Goal: Transaction & Acquisition: Subscribe to service/newsletter

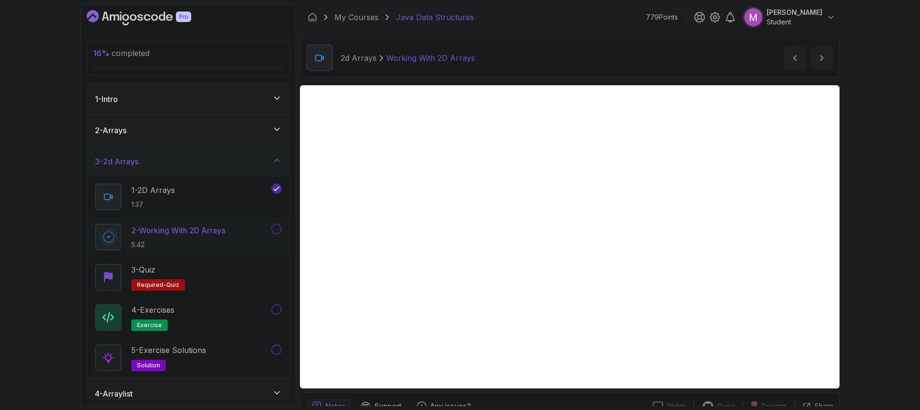
scroll to position [34, 0]
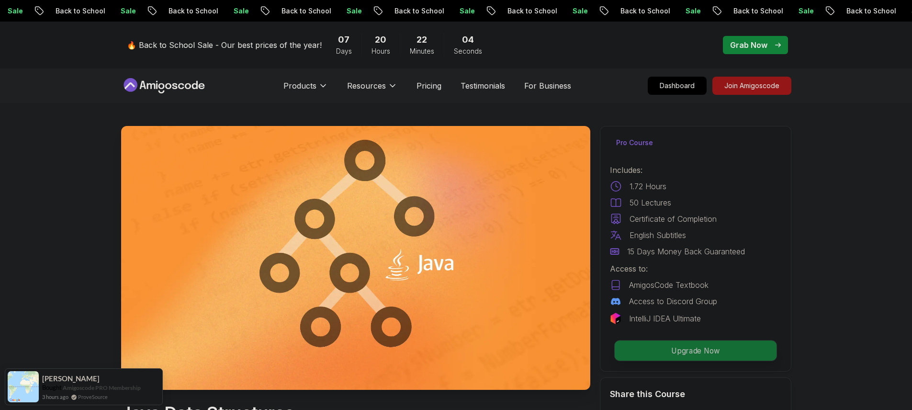
click at [721, 346] on p "Upgrade Now" at bounding box center [696, 351] width 162 height 20
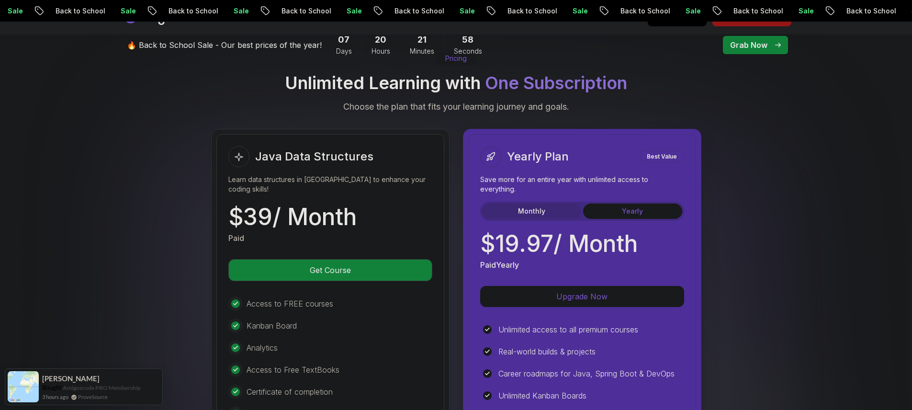
scroll to position [2012, 0]
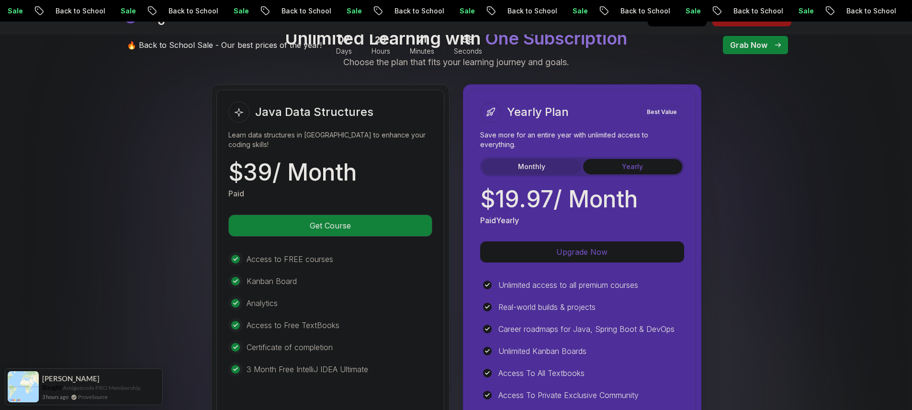
click at [517, 159] on button "Monthly" at bounding box center [531, 166] width 99 height 15
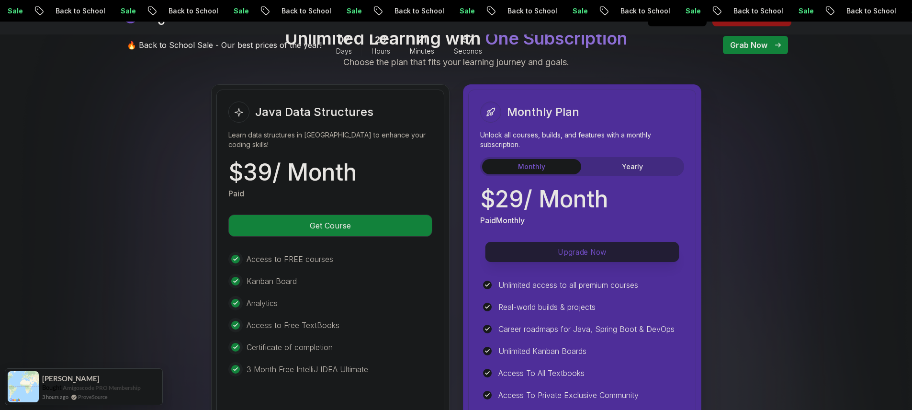
click at [605, 242] on p "Upgrade Now" at bounding box center [582, 252] width 194 height 20
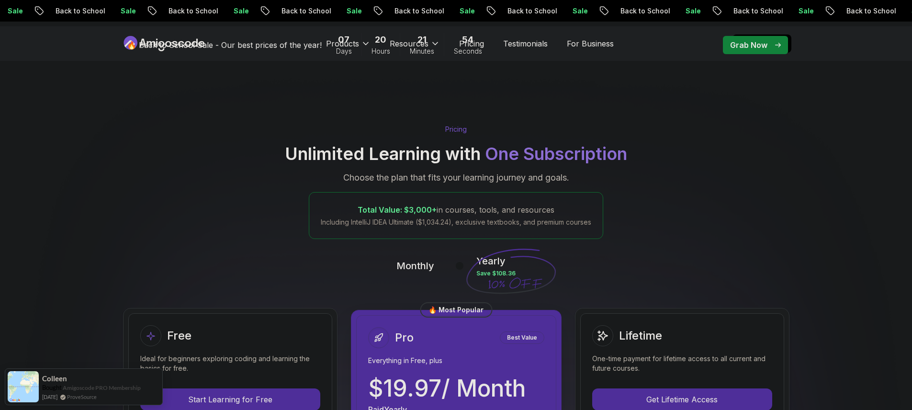
scroll to position [188, 0]
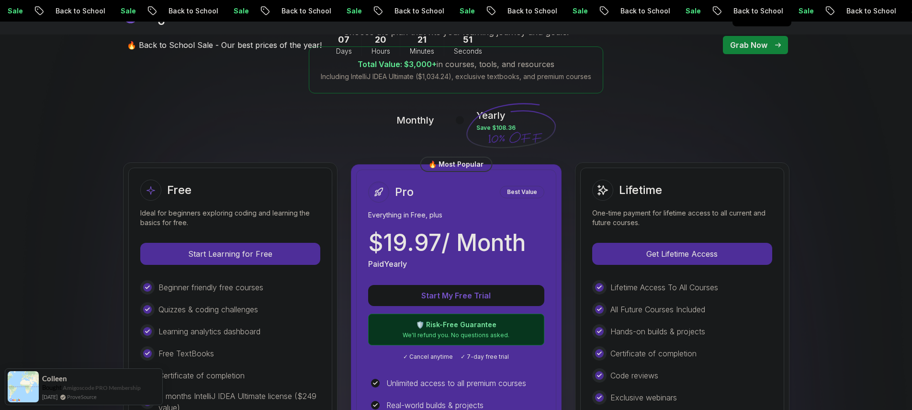
click at [456, 121] on div at bounding box center [460, 120] width 8 height 8
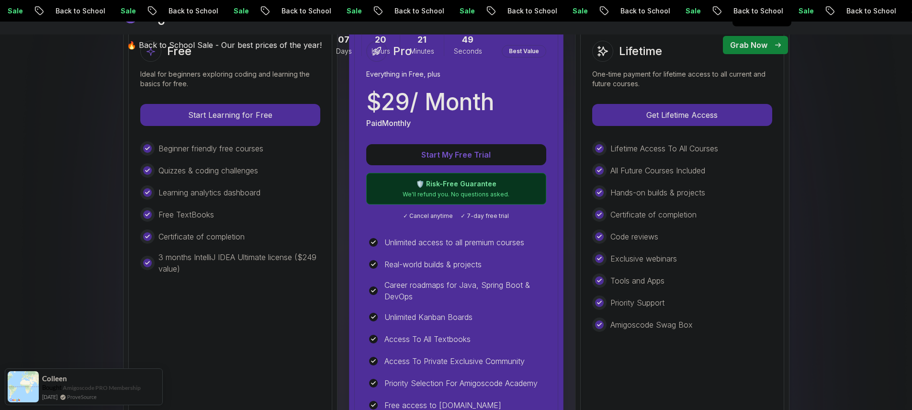
scroll to position [0, 0]
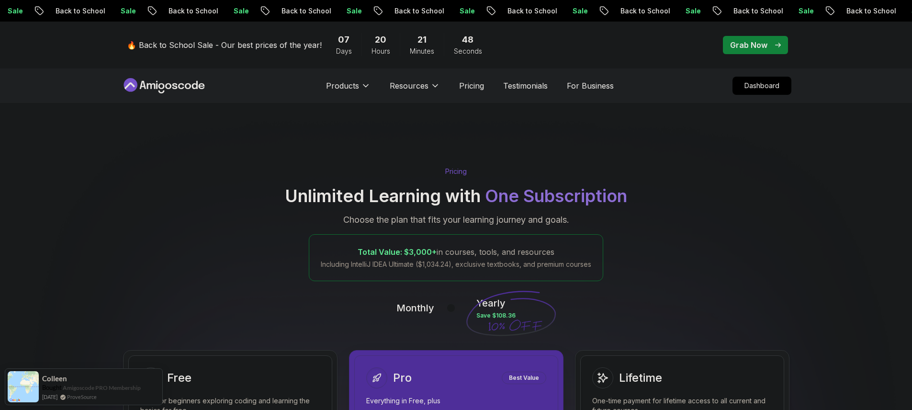
click at [753, 49] on p "Grab Now" at bounding box center [748, 44] width 37 height 11
click at [752, 50] on p "Grab Now" at bounding box center [748, 44] width 37 height 11
click at [752, 42] on p "Grab Now" at bounding box center [748, 44] width 37 height 11
